Goal: Task Accomplishment & Management: Manage account settings

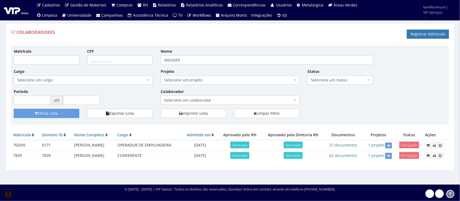
click at [396, 62] on div "Matrícula CPF Nome WENDER Cargo Selecione um cargo G0610 D0029 - 4110-05 - AGEN…" at bounding box center [230, 78] width 440 height 61
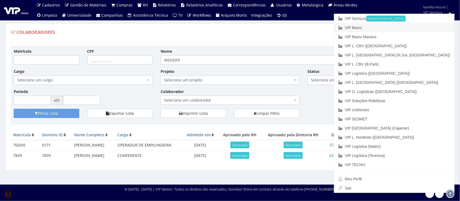
click at [402, 27] on link "VIP Bauru" at bounding box center [394, 27] width 120 height 9
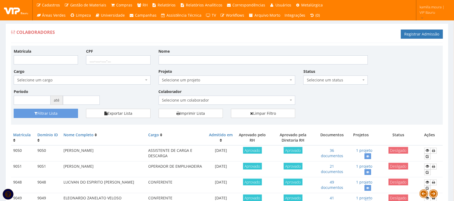
click at [250, 103] on span "Selecione um colaborador" at bounding box center [225, 100] width 127 height 5
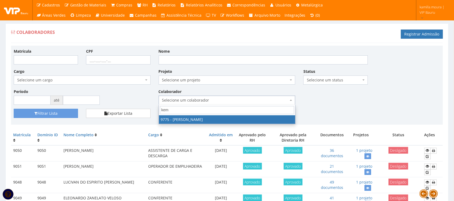
type input "kemi"
select select "4090"
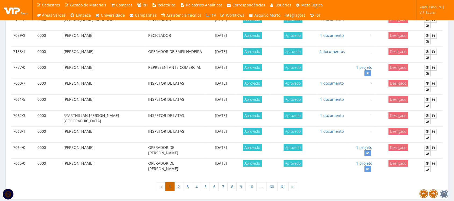
scroll to position [477, 0]
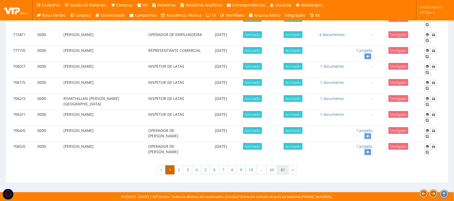
click at [286, 170] on link "61" at bounding box center [283, 170] width 11 height 9
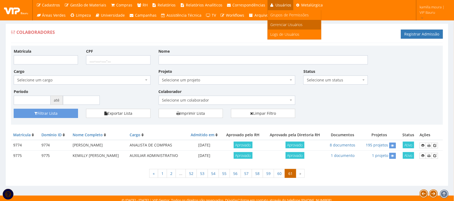
click at [287, 22] on span "Gerenciar Usuários" at bounding box center [287, 24] width 32 height 5
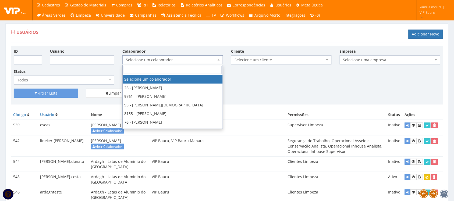
click at [146, 60] on span "Selecione um colaborador" at bounding box center [171, 59] width 90 height 5
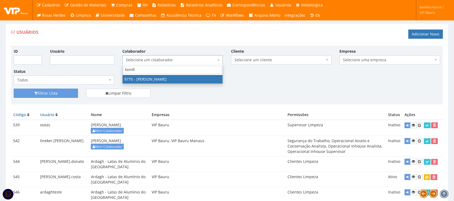
type input "kemilly"
select select "4090"
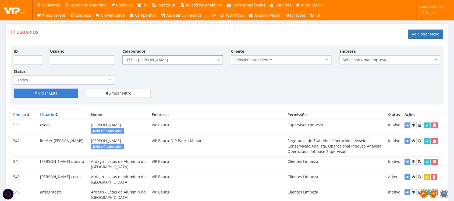
click at [55, 95] on button "Filtrar Lista" at bounding box center [46, 93] width 64 height 9
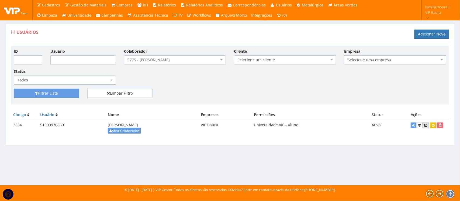
click at [425, 125] on icon at bounding box center [425, 126] width 3 height 4
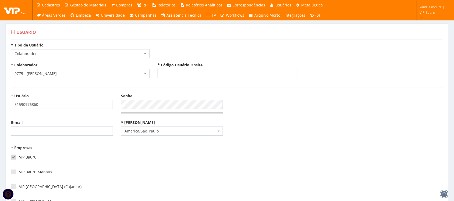
drag, startPoint x: 57, startPoint y: 107, endPoint x: 2, endPoint y: 106, distance: 54.9
type input "kemilly.souza"
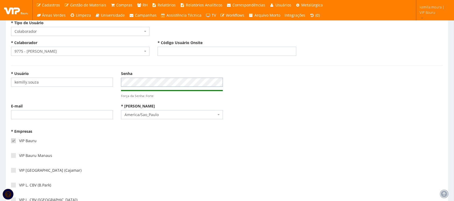
scroll to position [34, 0]
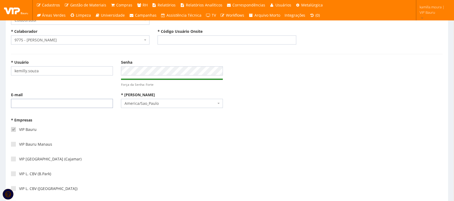
click at [64, 103] on input "E-mail" at bounding box center [62, 103] width 102 height 9
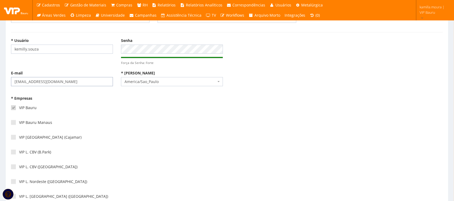
scroll to position [67, 0]
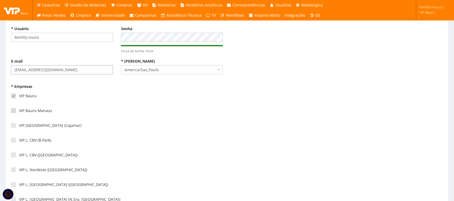
type input "kemilly.souza@vip.global"
click at [13, 111] on span at bounding box center [13, 111] width 5 height 5
click at [19, 111] on input"] "VIP Bauru Manaus" at bounding box center [21, 111] width 4 height 4
checkbox input"] "true"
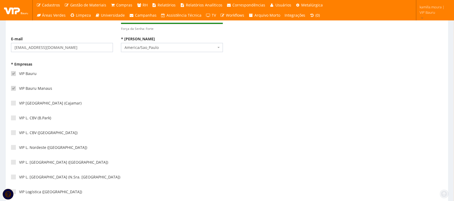
scroll to position [101, 0]
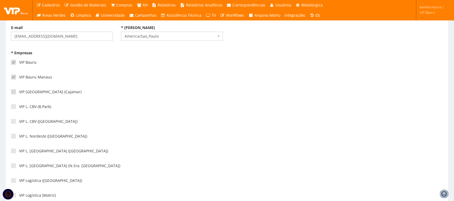
click at [13, 92] on span at bounding box center [13, 92] width 5 height 5
click at [19, 92] on input"] "VIP [GEOGRAPHIC_DATA] (Cajamar)" at bounding box center [21, 92] width 4 height 4
checkbox input"] "true"
click at [12, 108] on span at bounding box center [13, 106] width 5 height 5
click at [19, 108] on input"] "VIP L. CBV (B.Park)" at bounding box center [21, 107] width 4 height 4
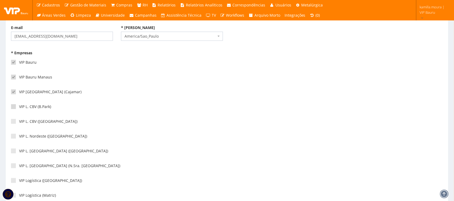
checkbox input"] "true"
click at [14, 123] on span at bounding box center [13, 121] width 5 height 5
click at [19, 123] on input"] "VIP L. CBV ([GEOGRAPHIC_DATA])" at bounding box center [21, 122] width 4 height 4
checkbox input"] "true"
click at [14, 137] on span at bounding box center [13, 136] width 5 height 5
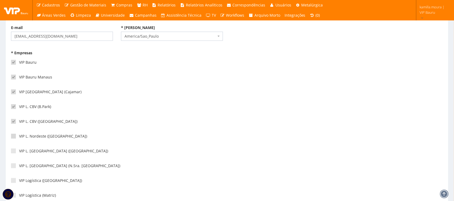
click at [19, 137] on input"] "VIP L. Nordeste ([GEOGRAPHIC_DATA])" at bounding box center [21, 137] width 4 height 4
checkbox input"] "true"
click at [13, 150] on span at bounding box center [13, 151] width 5 height 5
click at [19, 150] on input"] "VIP L. [GEOGRAPHIC_DATA] ([GEOGRAPHIC_DATA])" at bounding box center [21, 152] width 4 height 4
checkbox input"] "true"
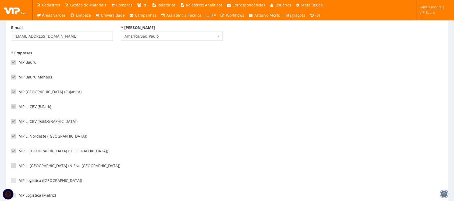
click at [15, 165] on span at bounding box center [13, 166] width 5 height 5
click at [19, 165] on input"] "VIP L. [GEOGRAPHIC_DATA] (N.Sra. [GEOGRAPHIC_DATA])" at bounding box center [21, 167] width 4 height 4
checkbox input"] "true"
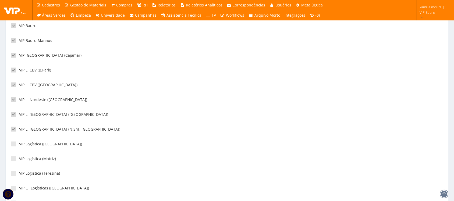
scroll to position [168, 0]
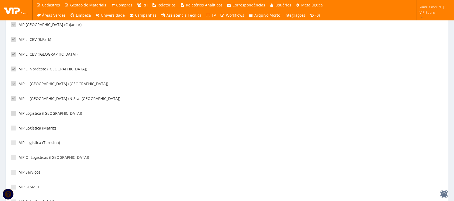
click at [13, 115] on span at bounding box center [13, 113] width 5 height 5
click at [19, 115] on input"] "VIP Logística ([GEOGRAPHIC_DATA])" at bounding box center [21, 114] width 4 height 4
checkbox input"] "true"
click at [13, 129] on span at bounding box center [13, 128] width 5 height 5
click at [19, 129] on input"] "VIP Logística (Matriz)" at bounding box center [21, 129] width 4 height 4
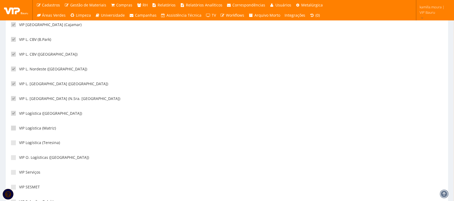
checkbox input"] "true"
drag, startPoint x: 13, startPoint y: 143, endPoint x: 11, endPoint y: 147, distance: 5.2
click at [11, 147] on div "VIP Logística (Teresina)" at bounding box center [117, 145] width 212 height 15
click at [13, 146] on span at bounding box center [13, 143] width 5 height 5
click at [19, 145] on input"] "VIP Logística (Teresina)" at bounding box center [21, 144] width 4 height 4
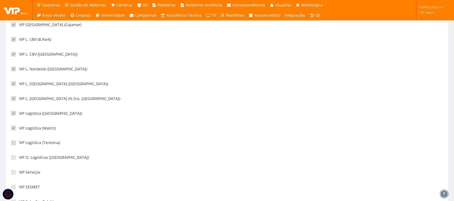
checkbox input"] "true"
click at [12, 159] on span at bounding box center [13, 158] width 5 height 5
click at [19, 159] on input"] "VIP O. Logísticas ([GEOGRAPHIC_DATA])" at bounding box center [21, 158] width 4 height 4
checkbox input"] "true"
click at [14, 173] on span at bounding box center [13, 172] width 5 height 5
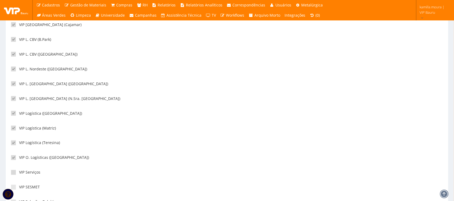
click at [19, 173] on input"] "VIP Serviços" at bounding box center [21, 173] width 4 height 4
checkbox input"] "true"
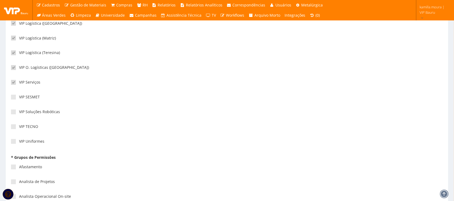
scroll to position [269, 0]
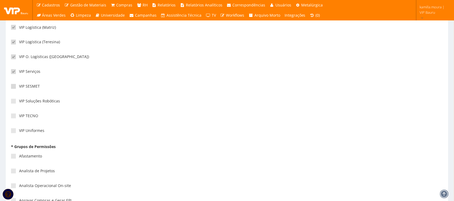
click at [14, 88] on span at bounding box center [13, 86] width 5 height 5
click at [19, 88] on input"] "VIP SESMET" at bounding box center [21, 87] width 4 height 4
checkbox input"] "true"
click at [10, 102] on div "* Empresas VIP Bauru VIP Bauru Manaus VIP Brasil (Cajamar) VIP L. CBV (B.Park) …" at bounding box center [117, 11] width 220 height 258
click at [11, 103] on span at bounding box center [13, 101] width 5 height 5
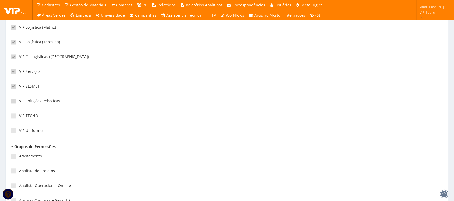
click at [19, 103] on input"] "VIP Soluções Robóticas" at bounding box center [21, 102] width 4 height 4
checkbox input"] "true"
click at [13, 115] on span at bounding box center [13, 116] width 5 height 5
click at [19, 115] on input"] "VIP TECNO" at bounding box center [21, 117] width 4 height 4
checkbox input"] "true"
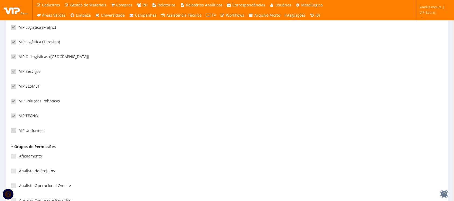
click at [14, 134] on label "VIP Uniformes" at bounding box center [27, 130] width 33 height 5
click at [19, 133] on input"] "VIP Uniformes" at bounding box center [21, 132] width 4 height 4
checkbox input"] "true"
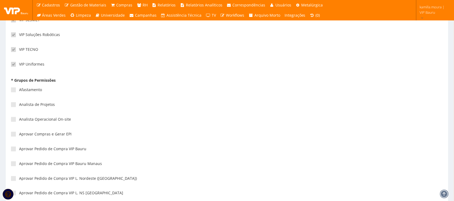
scroll to position [337, 0]
click at [15, 88] on span at bounding box center [13, 89] width 5 height 5
click at [19, 88] on input"] "Afastamento" at bounding box center [21, 90] width 4 height 4
checkbox input"] "true"
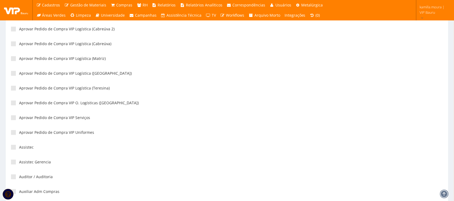
scroll to position [539, 0]
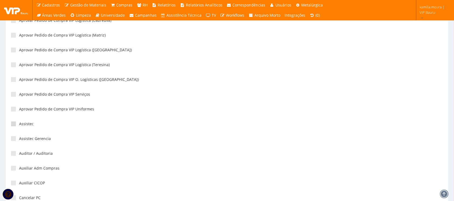
click at [14, 125] on span at bounding box center [13, 124] width 5 height 5
click at [19, 125] on input"] "Assistec" at bounding box center [21, 125] width 4 height 4
checkbox input"] "true"
click at [16, 154] on span at bounding box center [13, 153] width 5 height 5
click at [19, 154] on input"] "Auditor / Auditoria" at bounding box center [21, 154] width 4 height 4
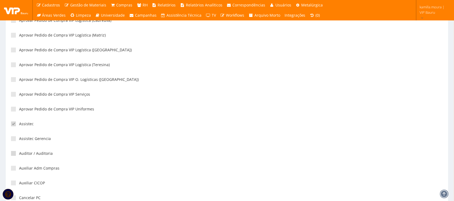
checkbox input"] "true"
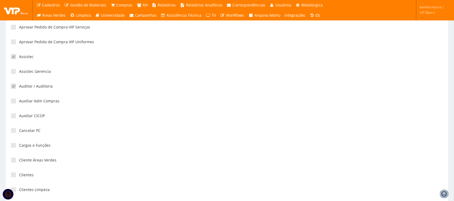
scroll to position [639, 0]
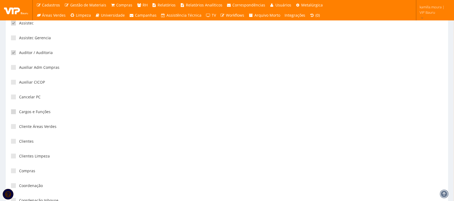
click at [17, 113] on label "Cargos e Funções" at bounding box center [31, 111] width 40 height 5
click at [19, 113] on input"] "Cargos e Funções" at bounding box center [21, 112] width 4 height 4
checkbox input"] "true"
click at [13, 141] on span at bounding box center [13, 141] width 5 height 5
click at [19, 141] on input"] "Clientes" at bounding box center [21, 142] width 4 height 4
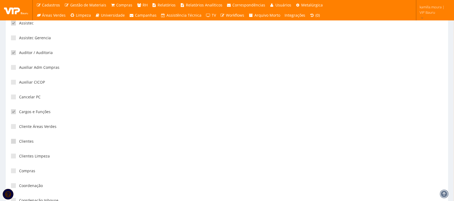
checkbox input"] "true"
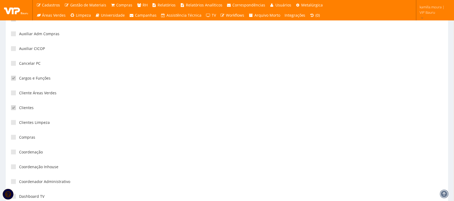
scroll to position [707, 0]
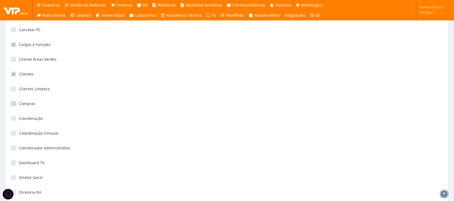
click at [15, 105] on span at bounding box center [13, 104] width 5 height 5
click at [19, 105] on input"] "Compras" at bounding box center [21, 104] width 4 height 4
checkbox input"] "true"
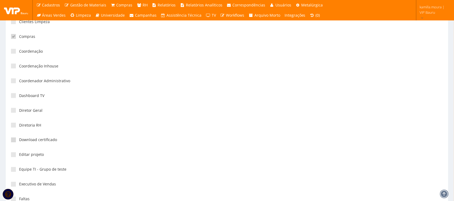
scroll to position [808, 0]
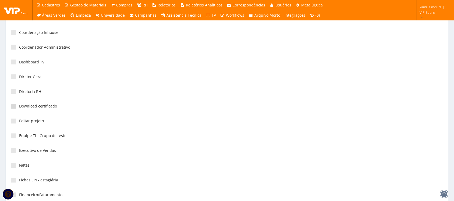
click at [13, 107] on span at bounding box center [13, 106] width 5 height 5
click at [19, 107] on input"] "Download certificado" at bounding box center [21, 107] width 4 height 4
checkbox input"] "true"
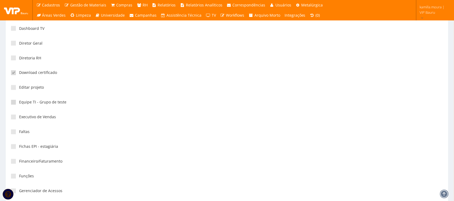
scroll to position [875, 0]
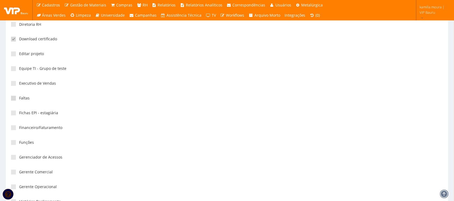
click at [14, 100] on span at bounding box center [13, 98] width 5 height 5
click at [19, 100] on input"] "Faltas" at bounding box center [21, 99] width 4 height 4
checkbox input"] "true"
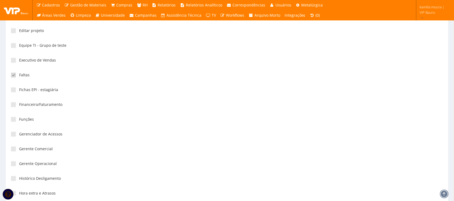
scroll to position [909, 0]
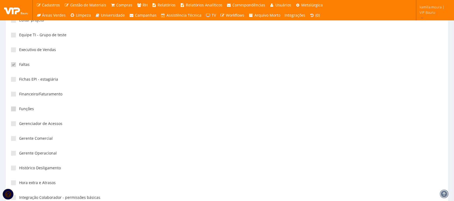
click at [16, 109] on label "Funções" at bounding box center [22, 109] width 23 height 5
click at [19, 109] on input"] "Funções" at bounding box center [21, 110] width 4 height 4
checkbox input"] "true"
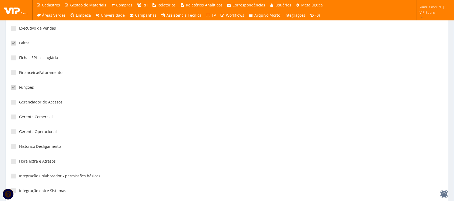
scroll to position [942, 0]
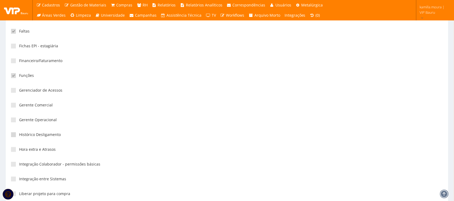
click at [11, 134] on span at bounding box center [13, 134] width 5 height 5
click at [19, 134] on input"] "Histórico Desligamento" at bounding box center [21, 135] width 4 height 4
checkbox input"] "true"
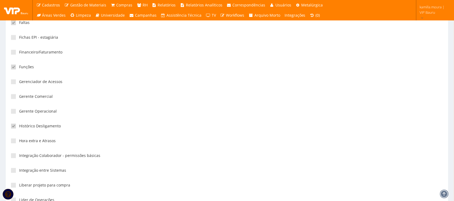
scroll to position [976, 0]
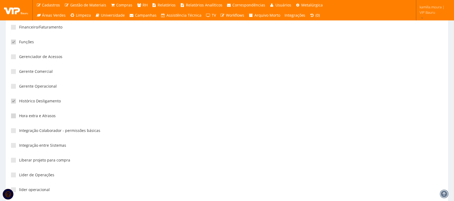
click at [12, 117] on span at bounding box center [13, 116] width 5 height 5
click at [19, 117] on input"] "Hora extra e Atrasos" at bounding box center [21, 116] width 4 height 4
checkbox input"] "true"
click at [15, 132] on span at bounding box center [13, 130] width 5 height 5
click at [19, 132] on input"] "Integração Colaborador - permissões básicas" at bounding box center [21, 131] width 4 height 4
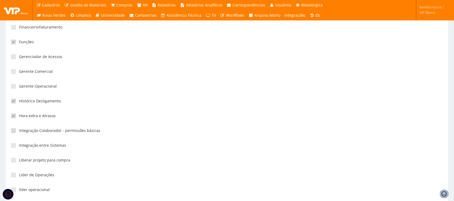
checkbox input"] "true"
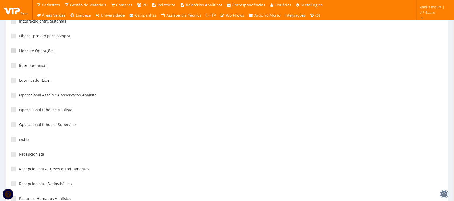
scroll to position [1111, 0]
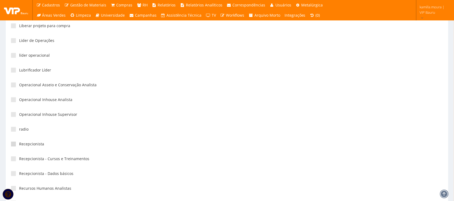
click at [12, 145] on span at bounding box center [13, 144] width 5 height 5
click at [19, 145] on input"] "Recepcionista" at bounding box center [21, 145] width 4 height 4
checkbox input"] "true"
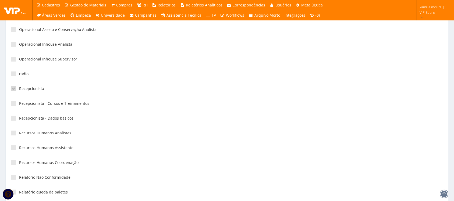
scroll to position [1178, 0]
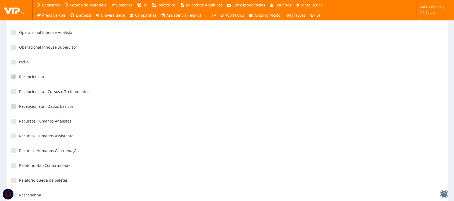
click at [16, 108] on span at bounding box center [13, 106] width 5 height 5
click at [19, 108] on input"] "Recepcionista - Dados básicos" at bounding box center [21, 107] width 4 height 4
checkbox input"] "true"
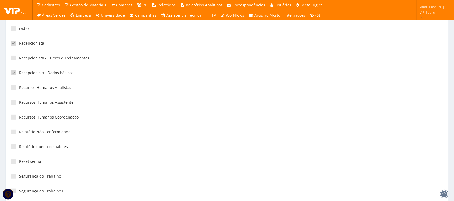
scroll to position [1245, 0]
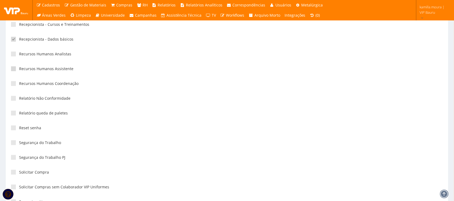
click at [16, 70] on span at bounding box center [13, 69] width 5 height 5
click at [19, 70] on input"] "Recursos Humanos Assistente" at bounding box center [21, 69] width 4 height 4
checkbox input"] "true"
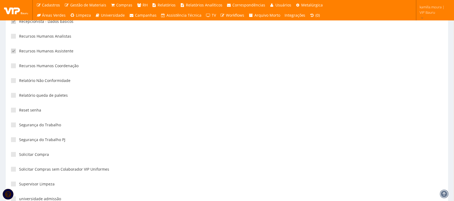
scroll to position [1279, 0]
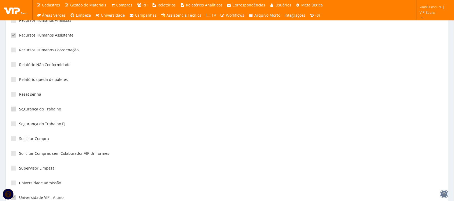
click at [15, 109] on span at bounding box center [13, 109] width 5 height 5
click at [19, 109] on input"] "Segurança do Trabalho" at bounding box center [21, 110] width 4 height 4
checkbox input"] "true"
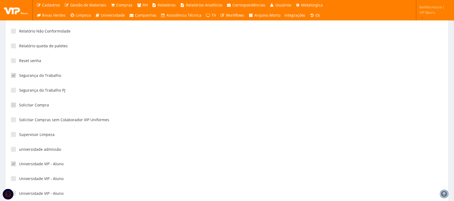
click at [13, 104] on span at bounding box center [13, 105] width 5 height 5
click at [19, 104] on input"] "Solicitar Compra" at bounding box center [21, 106] width 4 height 4
checkbox input"] "true"
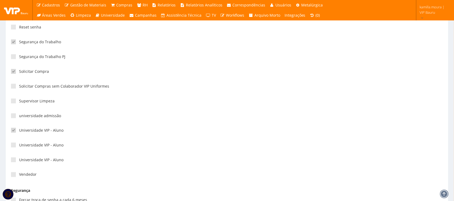
scroll to position [1412, 0]
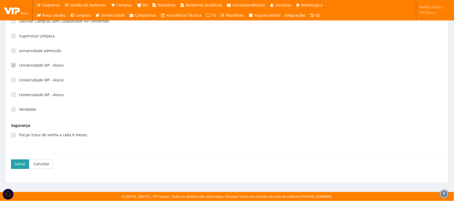
click at [19, 163] on button "Salvar" at bounding box center [20, 164] width 18 height 9
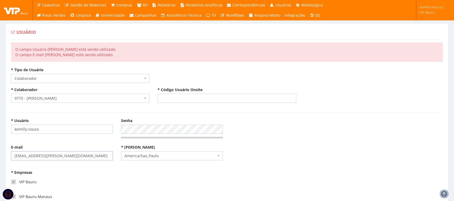
drag, startPoint x: 38, startPoint y: 156, endPoint x: 42, endPoint y: 153, distance: 4.4
click at [40, 154] on input "kemilly.souza@vip.global" at bounding box center [62, 156] width 102 height 9
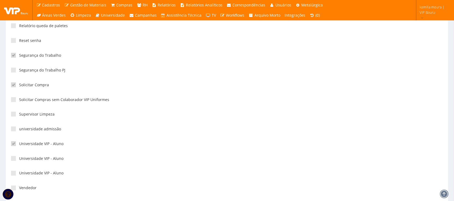
scroll to position [1431, 0]
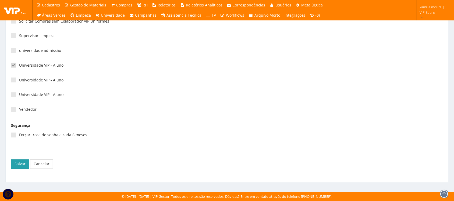
type input "kemilly@vip.global"
click at [24, 163] on button "Salvar" at bounding box center [20, 164] width 18 height 9
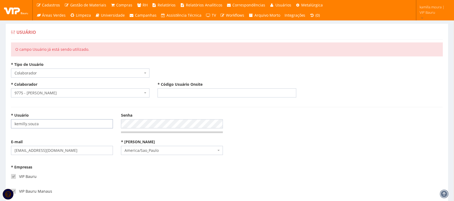
click at [46, 124] on input "kemilly.souza" at bounding box center [62, 124] width 102 height 9
type input "kemilly"
click at [148, 175] on div "VIP Bauru" at bounding box center [117, 179] width 212 height 15
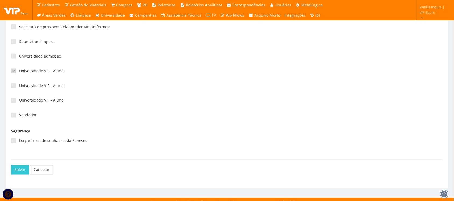
scroll to position [1431, 0]
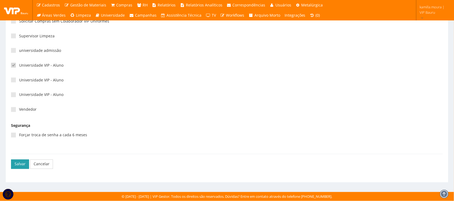
click at [24, 162] on button "Salvar" at bounding box center [20, 164] width 18 height 9
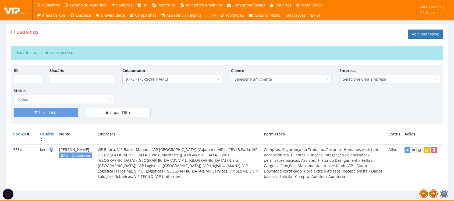
click at [53, 152] on td "kemilly" at bounding box center [47, 163] width 19 height 37
click at [53, 151] on td "kemilly" at bounding box center [47, 163] width 19 height 37
drag, startPoint x: 53, startPoint y: 150, endPoint x: 29, endPoint y: 151, distance: 24.8
click at [29, 151] on tr "3534 kemilly [PERSON_NAME] Abrir Colaborador VIP Bauru, VIP Bauru Manaus, VIP […" at bounding box center [227, 163] width 432 height 37
copy tr "kemilly"
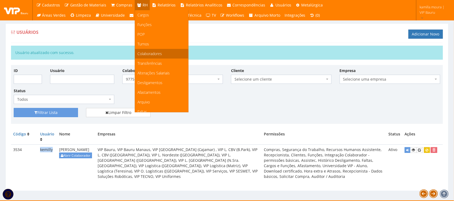
click at [151, 53] on span "Colaboradores" at bounding box center [150, 53] width 25 height 5
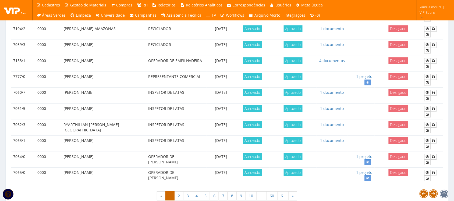
scroll to position [477, 0]
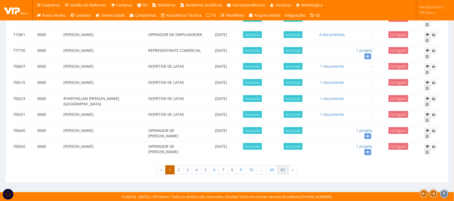
click at [283, 171] on link "61" at bounding box center [283, 170] width 11 height 9
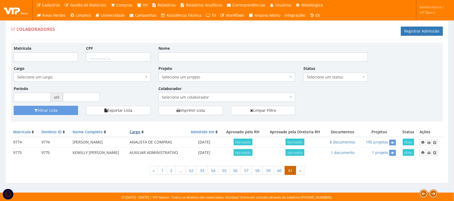
scroll to position [4, 0]
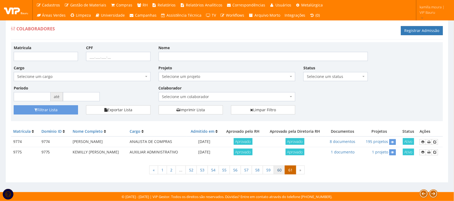
click at [278, 170] on link "60" at bounding box center [279, 170] width 11 height 9
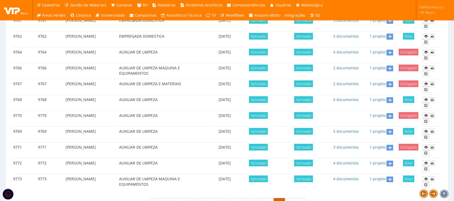
scroll to position [306, 0]
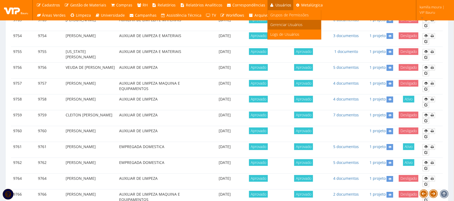
click at [273, 24] on span "Gerenciar Usuários" at bounding box center [287, 24] width 32 height 5
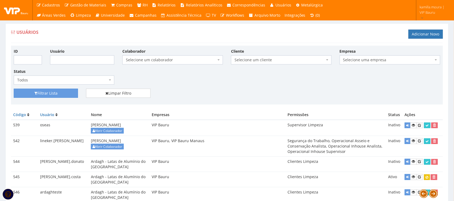
click at [190, 59] on span "Selecione um colaborador" at bounding box center [171, 59] width 90 height 5
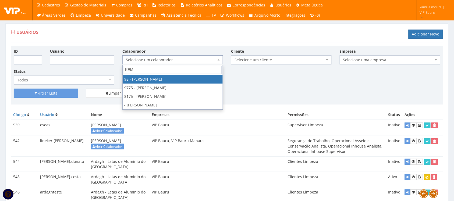
type input "KEMI"
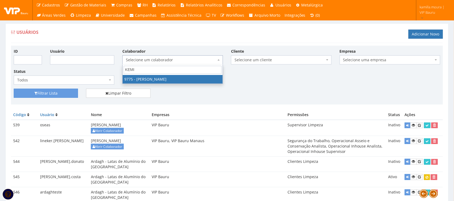
select select "4090"
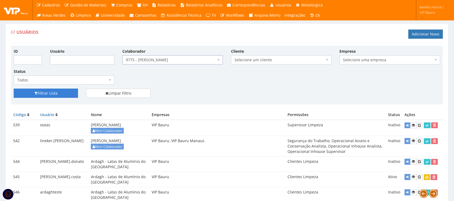
click at [57, 96] on button "Filtrar Lista" at bounding box center [46, 93] width 64 height 9
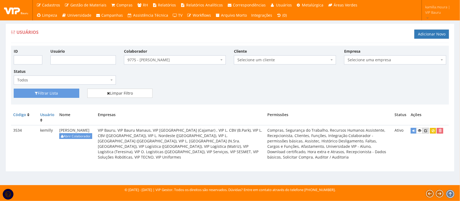
click at [426, 130] on icon at bounding box center [425, 131] width 3 height 4
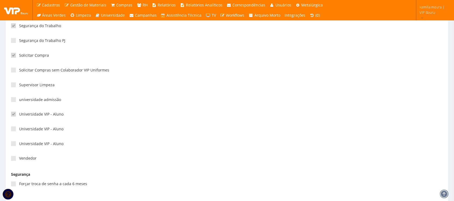
scroll to position [1406, 0]
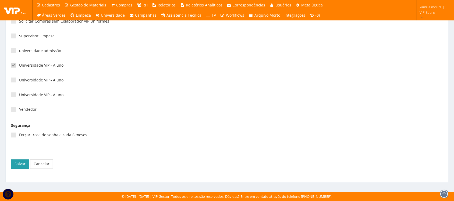
click at [20, 163] on button "Salvar" at bounding box center [20, 164] width 18 height 9
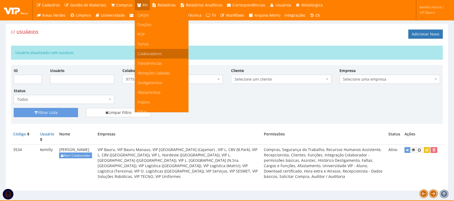
click at [161, 53] on link "Colaboradores" at bounding box center [161, 54] width 53 height 10
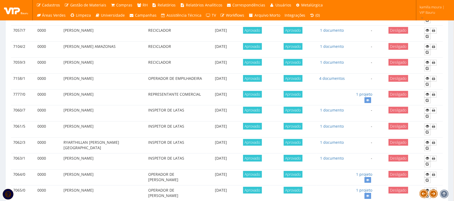
scroll to position [477, 0]
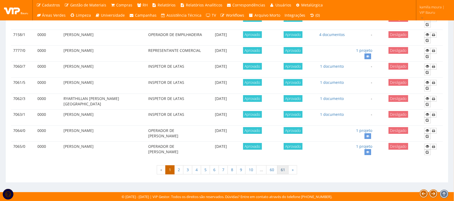
click at [286, 170] on link "61" at bounding box center [283, 170] width 11 height 9
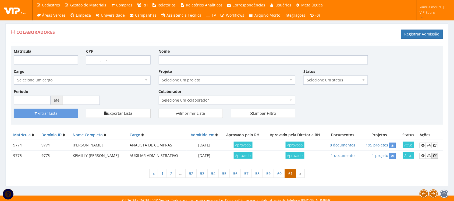
click at [436, 155] on icon at bounding box center [435, 156] width 3 height 4
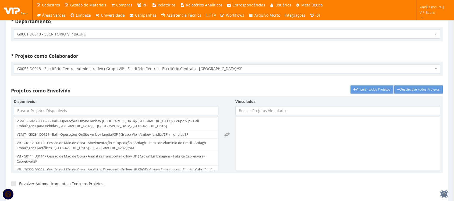
scroll to position [1077, 0]
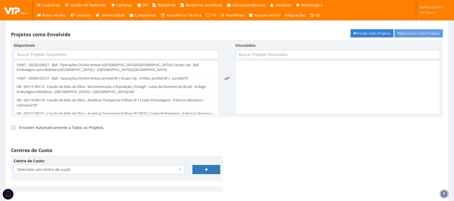
click at [368, 34] on link "Vincular todos Projetos" at bounding box center [372, 33] width 43 height 8
select select "233"
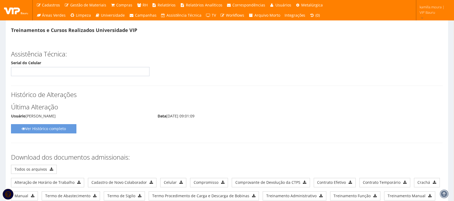
scroll to position [2841, 0]
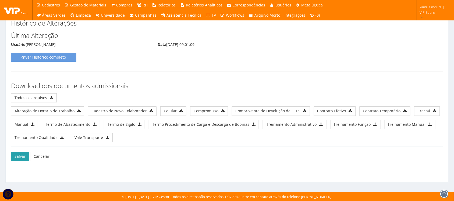
click at [25, 155] on button "Salvar" at bounding box center [20, 156] width 18 height 9
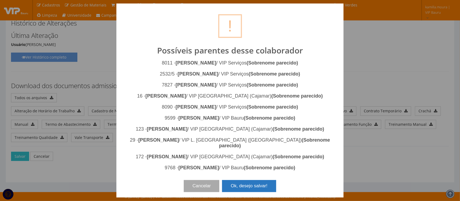
click at [249, 182] on button "Ok, desejo salvar!" at bounding box center [249, 186] width 54 height 12
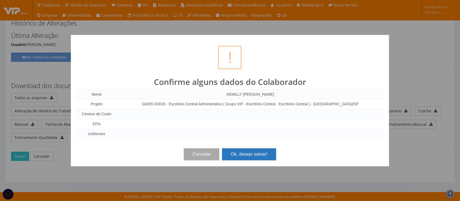
click at [244, 155] on button "Ok, desejo salvar!" at bounding box center [249, 155] width 54 height 12
